Goal: Complete application form

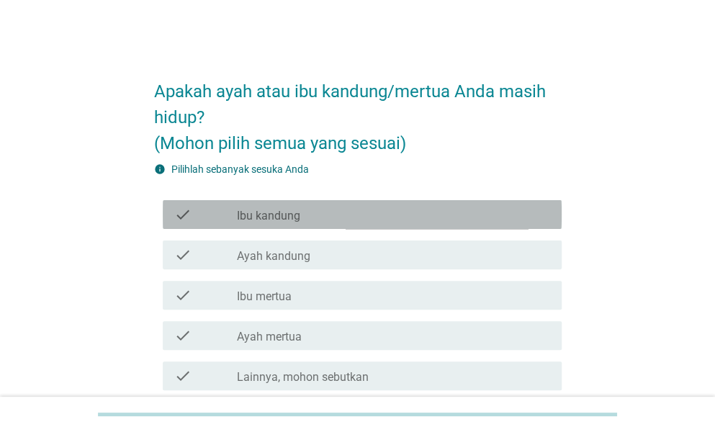
click at [366, 201] on div "check check_box_outline_blank Ibu kandung" at bounding box center [362, 214] width 399 height 29
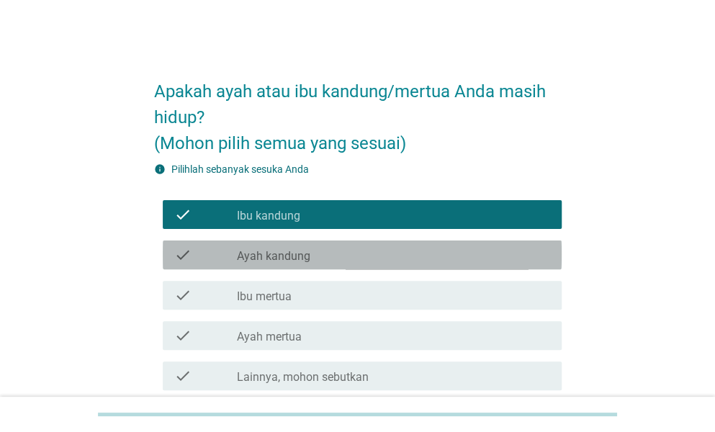
click at [364, 248] on div "check_box_outline_blank Ayah kandung" at bounding box center [393, 254] width 313 height 17
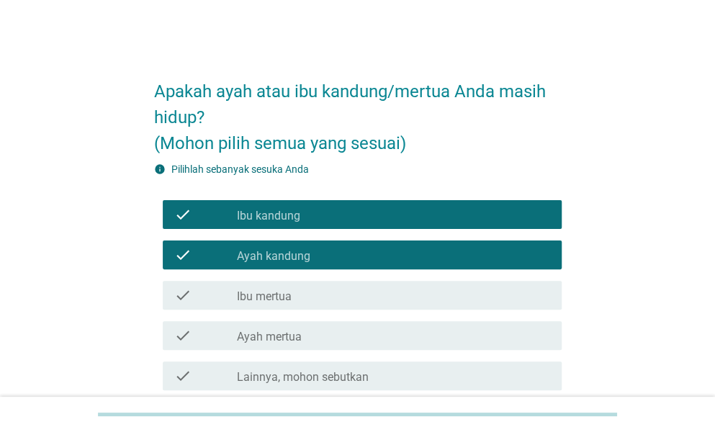
scroll to position [166, 0]
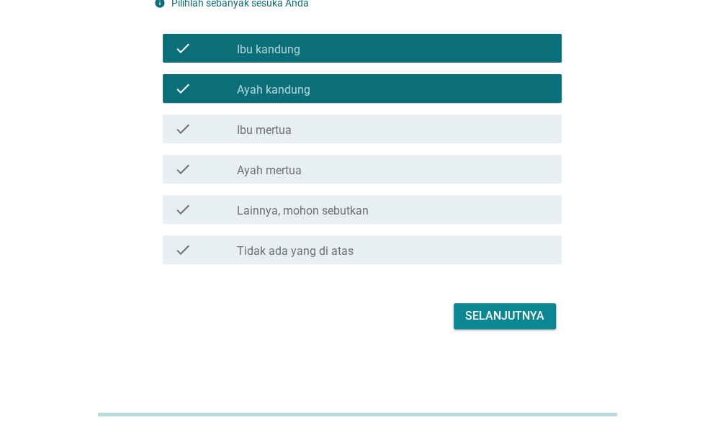
click at [502, 316] on div "Selanjutnya" at bounding box center [504, 315] width 79 height 17
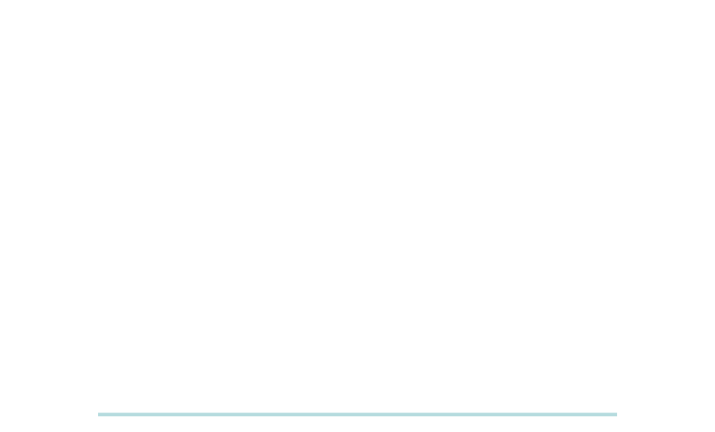
scroll to position [0, 0]
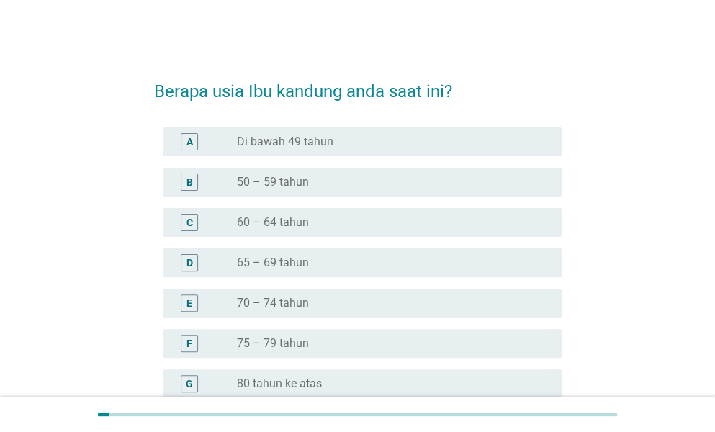
click at [367, 212] on div "C radio_button_unchecked 60 – 64 tahun" at bounding box center [362, 222] width 399 height 29
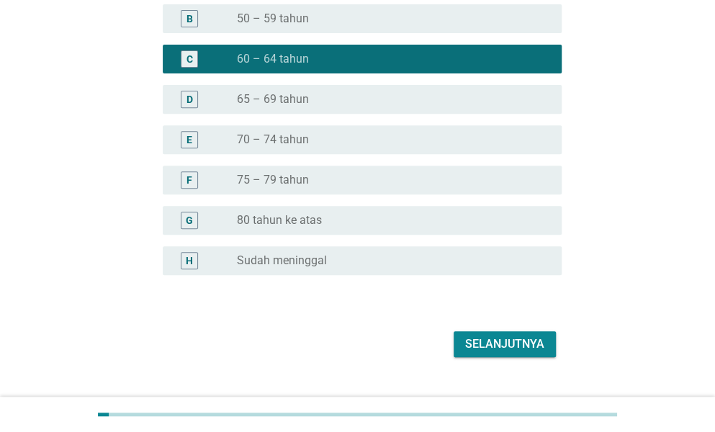
scroll to position [178, 0]
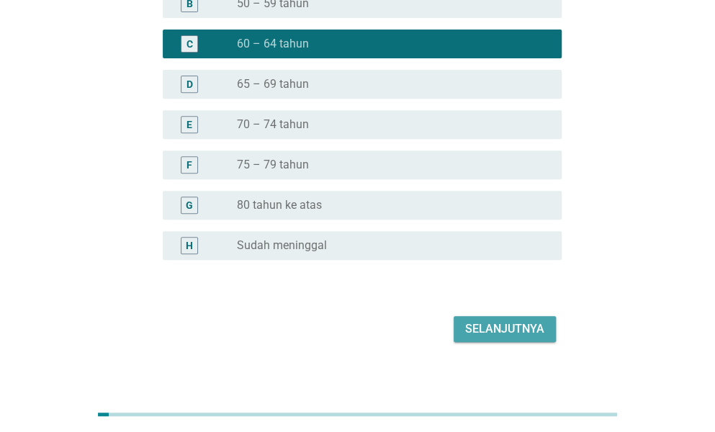
click at [488, 338] on button "Selanjutnya" at bounding box center [504, 329] width 102 height 26
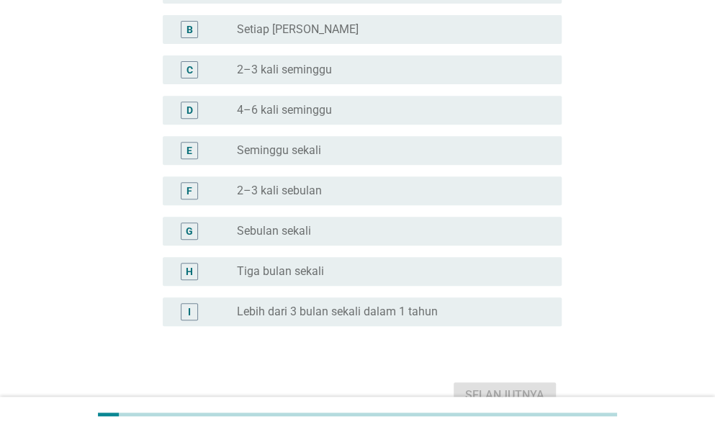
scroll to position [0, 0]
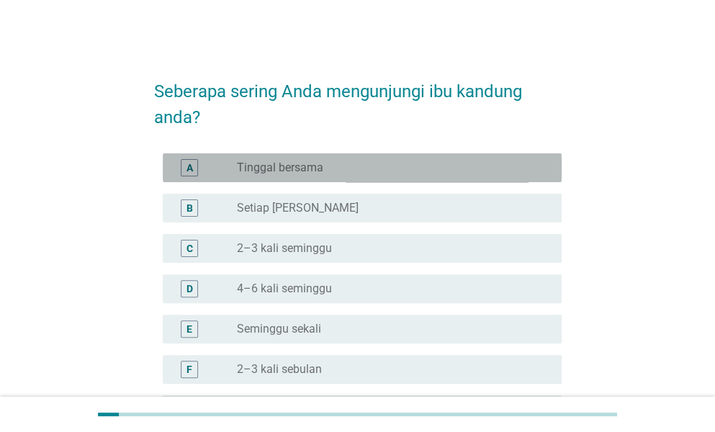
click at [418, 171] on div "radio_button_unchecked Tinggal bersama" at bounding box center [388, 168] width 302 height 14
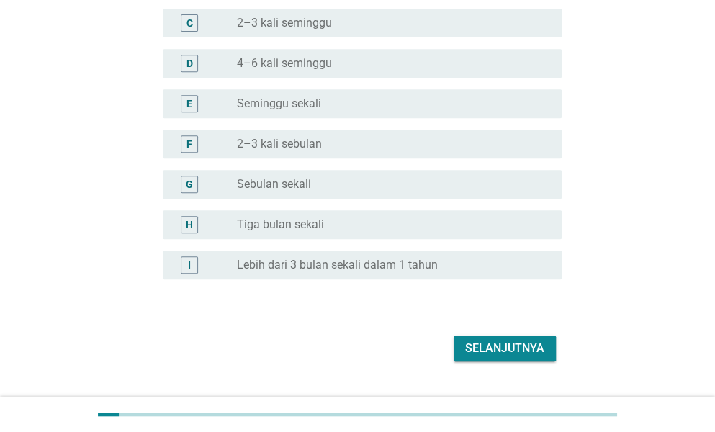
scroll to position [230, 0]
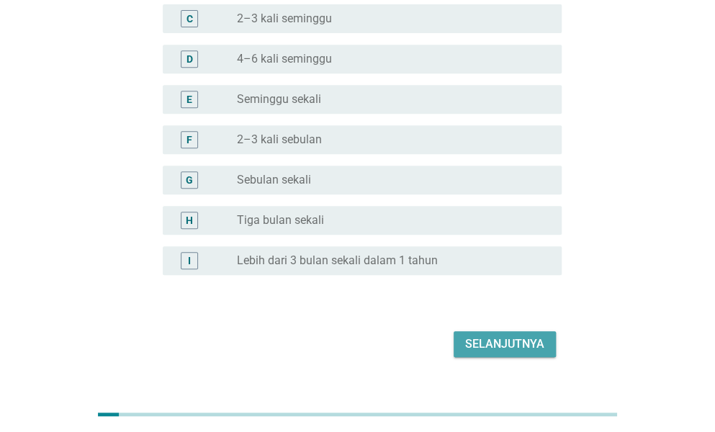
click at [513, 338] on div "Selanjutnya" at bounding box center [504, 343] width 79 height 17
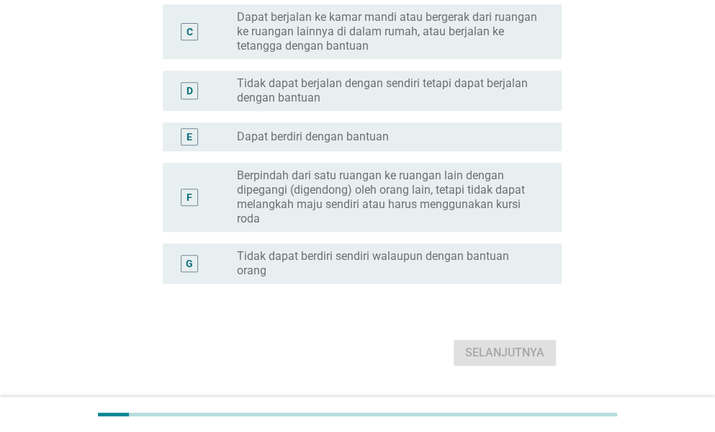
scroll to position [0, 0]
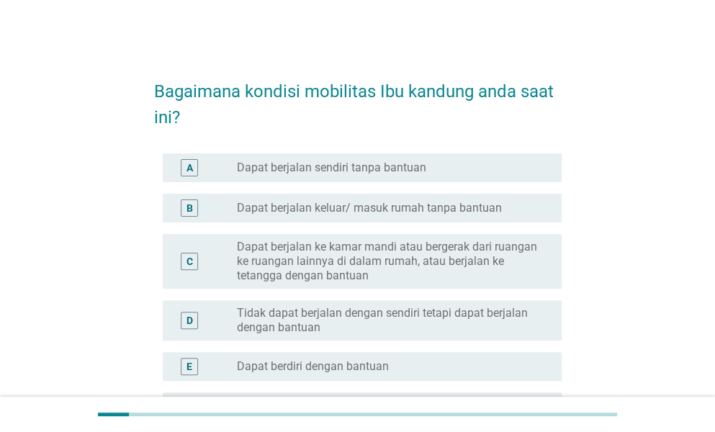
click at [464, 163] on div "radio_button_unchecked Dapat berjalan sendiri tanpa bantuan" at bounding box center [388, 168] width 302 height 14
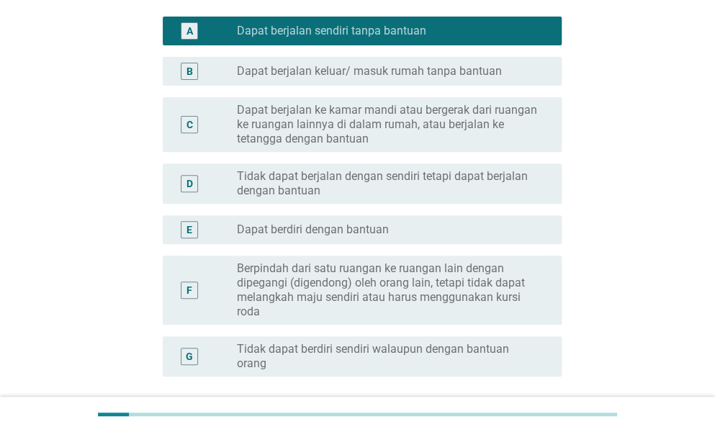
scroll to position [142, 0]
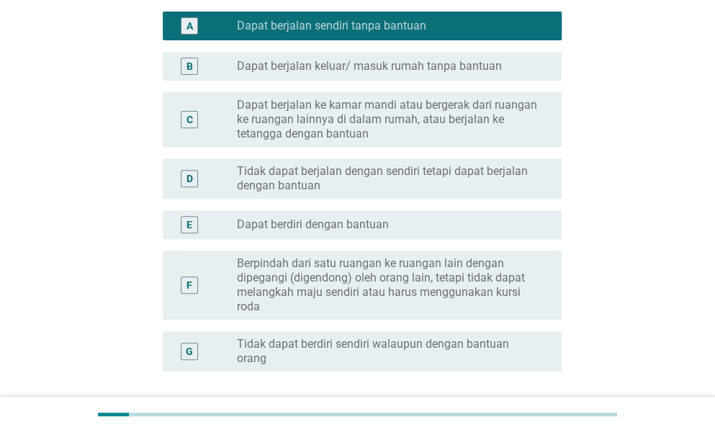
click at [402, 67] on label "Dapat berjalan keluar/ masuk rumah tanpa bantuan" at bounding box center [369, 66] width 265 height 14
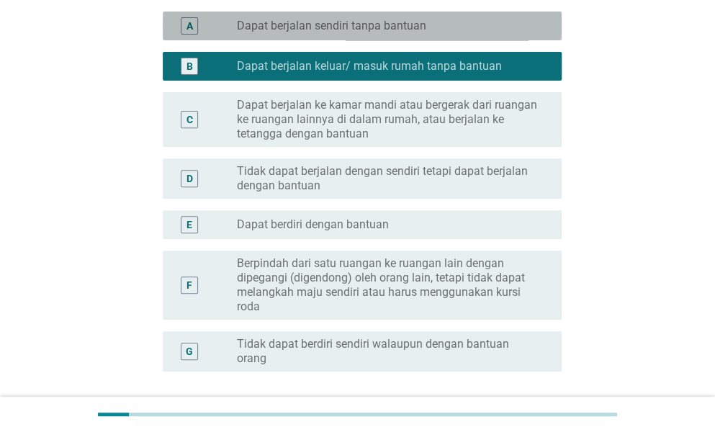
click at [433, 22] on div "radio_button_unchecked Dapat berjalan sendiri tanpa bantuan" at bounding box center [388, 26] width 302 height 14
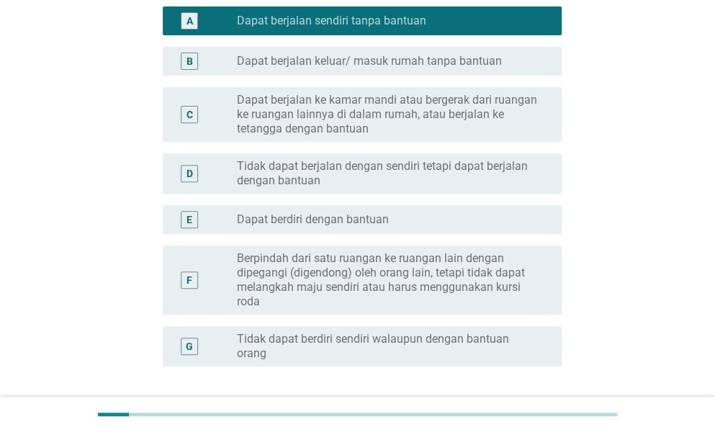
scroll to position [266, 0]
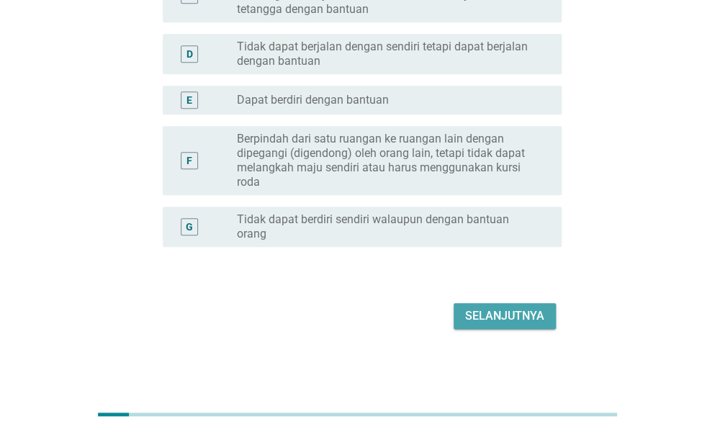
click at [496, 309] on div "Selanjutnya" at bounding box center [504, 315] width 79 height 17
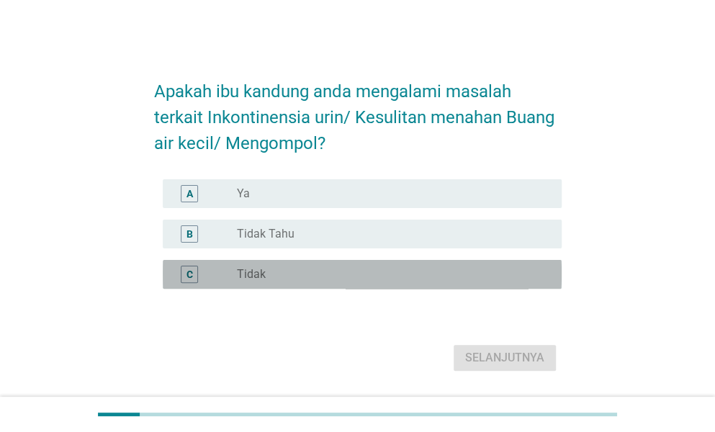
click at [446, 274] on div "radio_button_unchecked Tidak" at bounding box center [388, 274] width 302 height 14
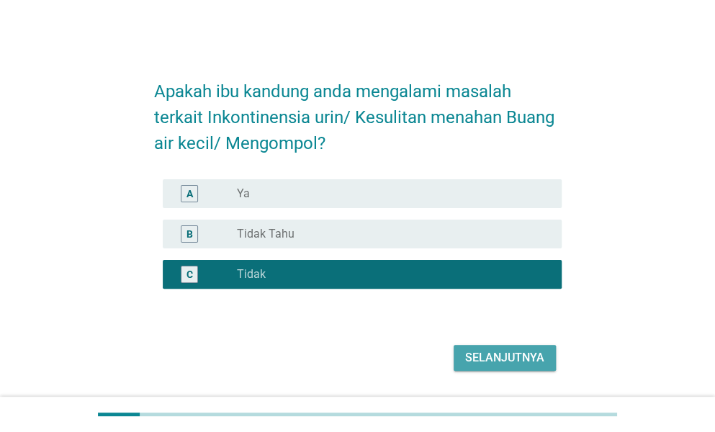
click at [512, 349] on div "Selanjutnya" at bounding box center [504, 357] width 79 height 17
